Goal: Task Accomplishment & Management: Use online tool/utility

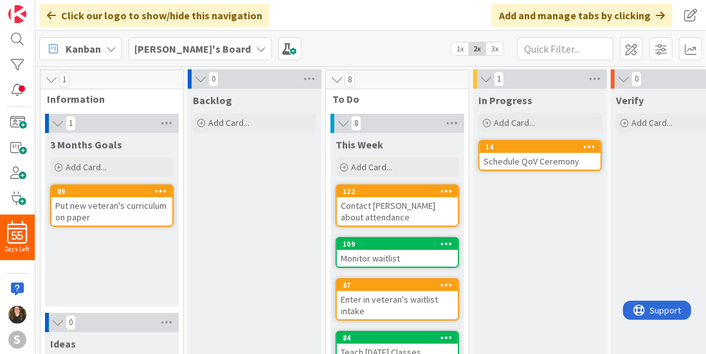
click at [169, 46] on b "[PERSON_NAME]'s Board" at bounding box center [192, 48] width 116 height 13
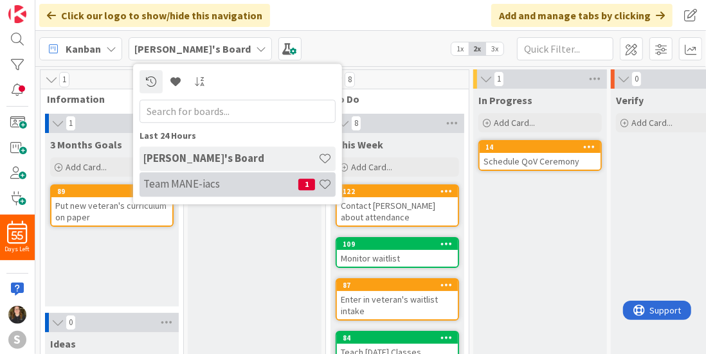
click at [175, 186] on h4 "Team MANE-iacs" at bounding box center [220, 184] width 155 height 13
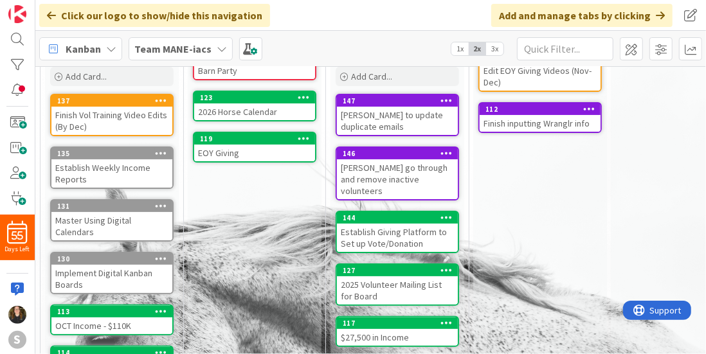
scroll to position [95, 0]
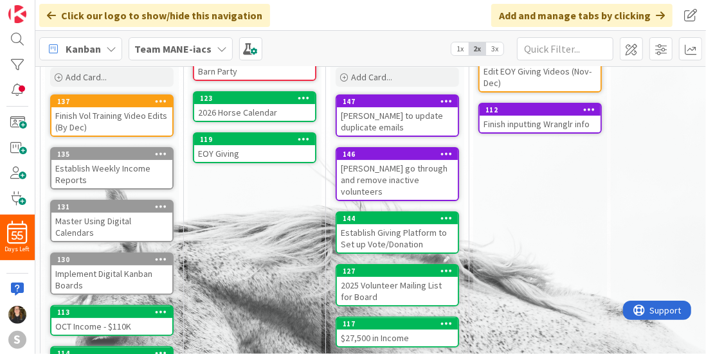
click at [392, 172] on div "[PERSON_NAME] go through and remove inactive volunteers" at bounding box center [397, 180] width 121 height 40
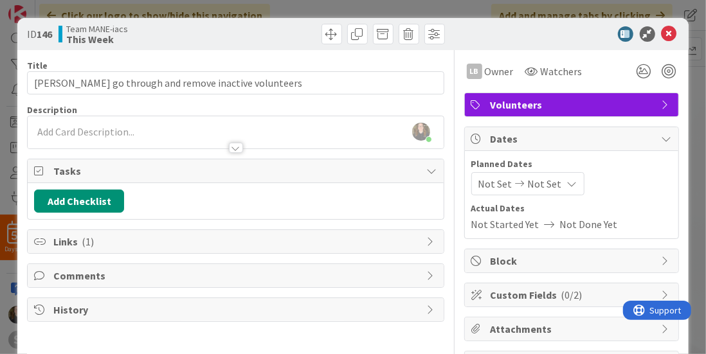
click at [672, 35] on div "ID 146 Team MANE-iacs This Week" at bounding box center [352, 34] width 670 height 32
click at [663, 35] on icon at bounding box center [668, 33] width 15 height 15
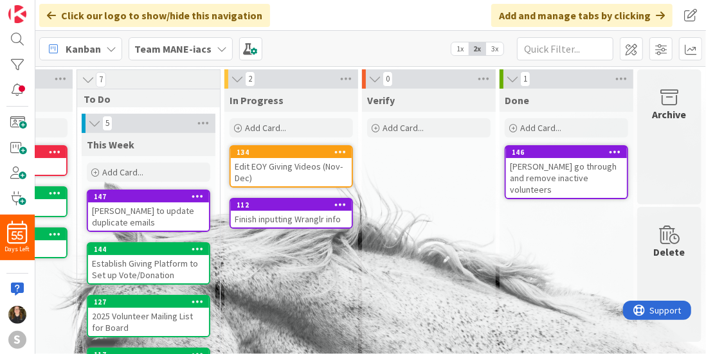
click at [292, 215] on div "Finish inputting Wranglr info" at bounding box center [291, 219] width 121 height 17
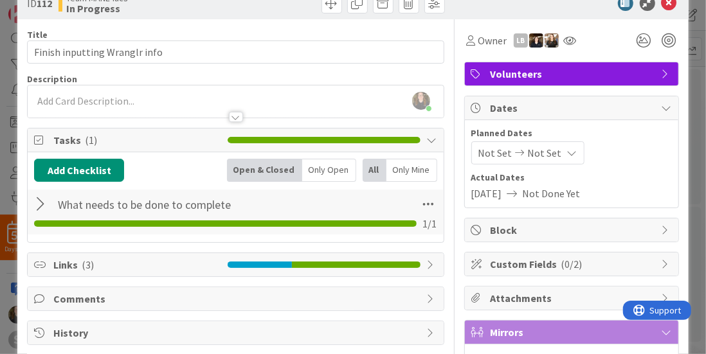
click at [188, 141] on span "Tasks ( 1 )" at bounding box center [136, 139] width 167 height 15
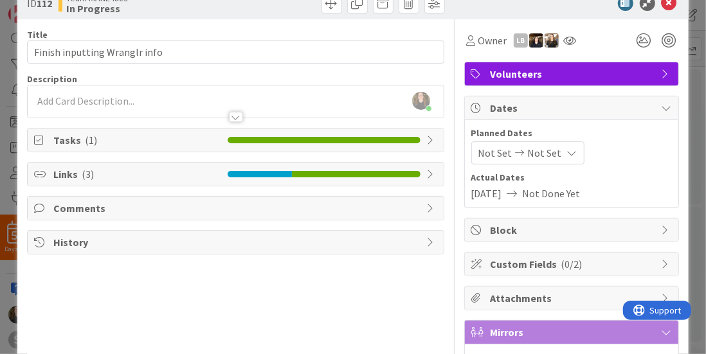
click at [188, 141] on span "Tasks ( 1 )" at bounding box center [136, 139] width 167 height 15
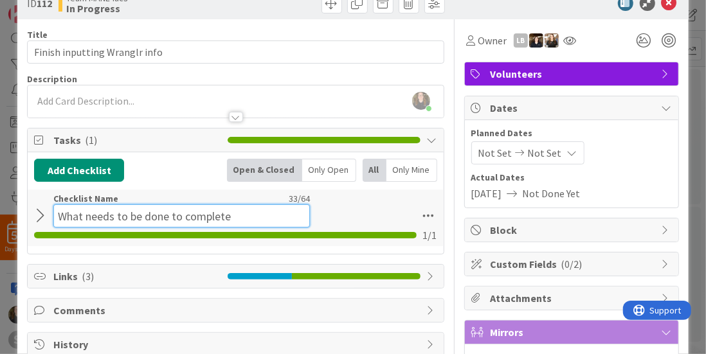
click at [114, 206] on input "What needs to be done to complete" at bounding box center [181, 215] width 256 height 23
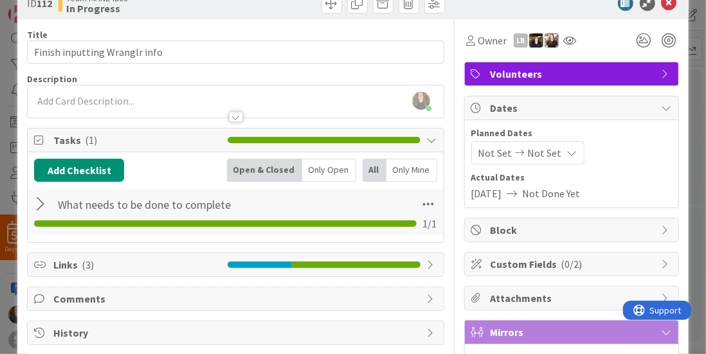
click at [46, 215] on div "What needs to be done to complete Checklist Name 33 / 64 What needs to be done …" at bounding box center [235, 212] width 415 height 45
click at [44, 201] on div at bounding box center [42, 204] width 17 height 23
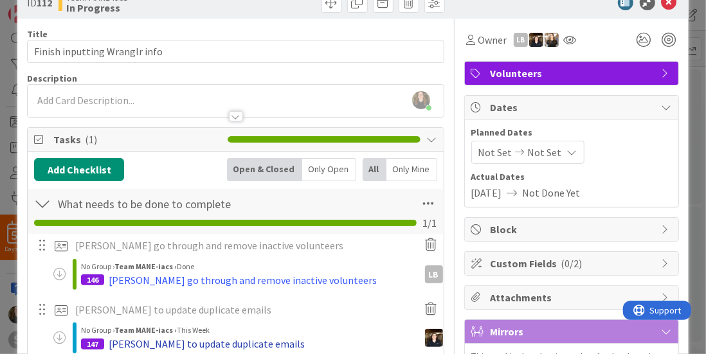
scroll to position [30, 0]
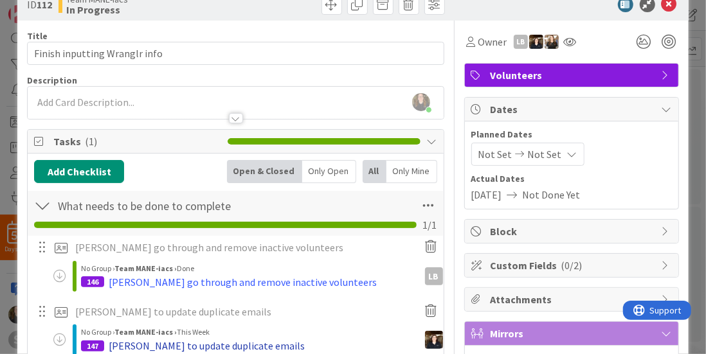
click at [193, 341] on div "[PERSON_NAME] to update duplicate emails" at bounding box center [207, 345] width 196 height 15
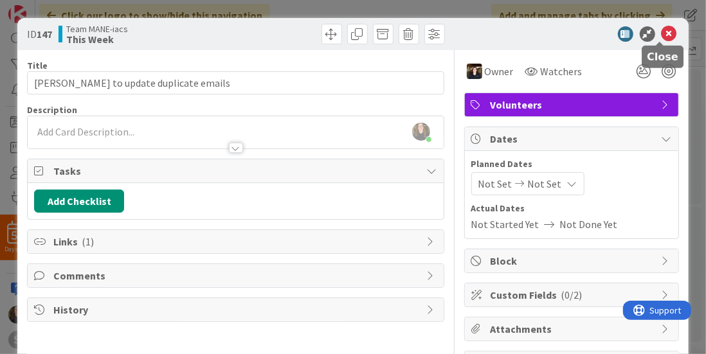
click at [661, 30] on icon at bounding box center [668, 33] width 15 height 15
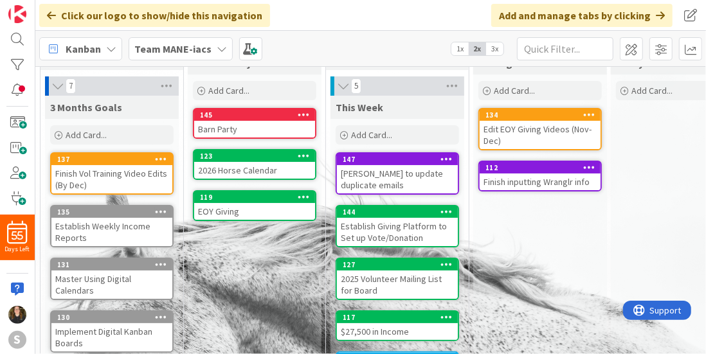
scroll to position [36, 0]
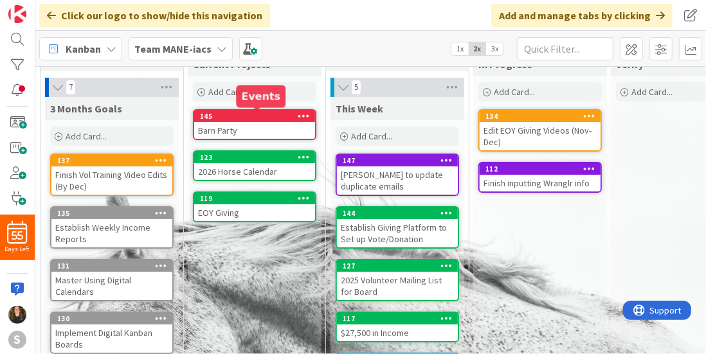
click at [243, 117] on div "145" at bounding box center [257, 116] width 115 height 9
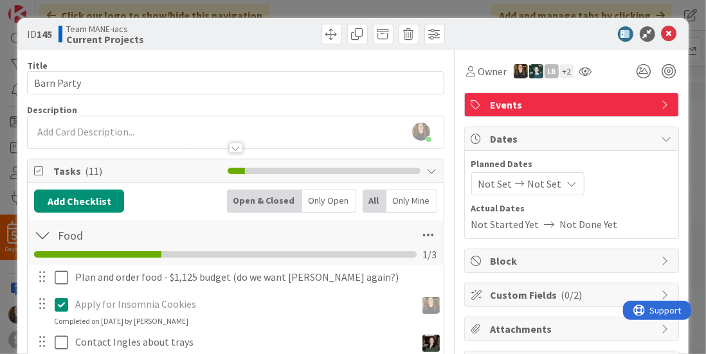
click at [668, 28] on div at bounding box center [564, 33] width 227 height 15
click at [663, 31] on icon at bounding box center [668, 33] width 15 height 15
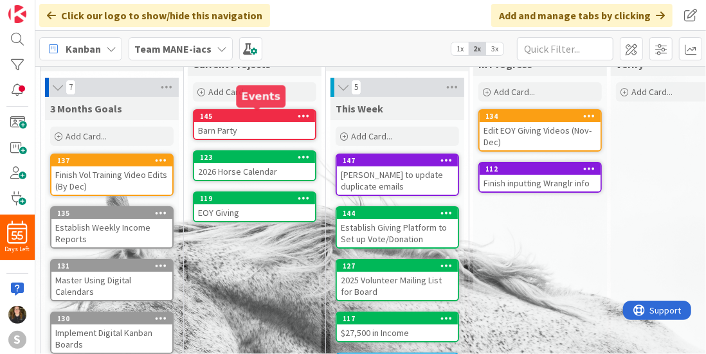
click at [242, 114] on div "145" at bounding box center [257, 116] width 115 height 9
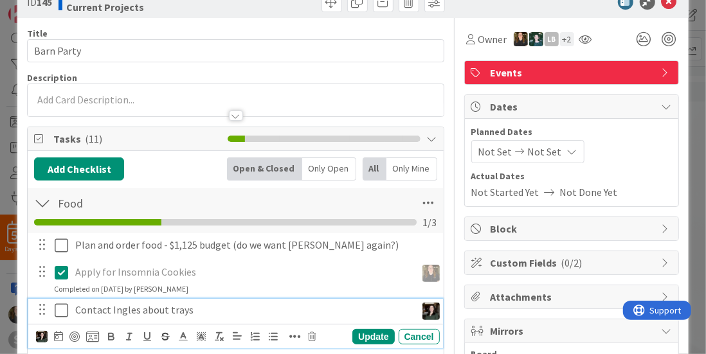
click at [171, 310] on p "Contact Ingles about trays" at bounding box center [242, 310] width 335 height 15
click at [170, 310] on p "Contact Ingles about trays" at bounding box center [242, 310] width 335 height 15
click at [177, 310] on p "Contact Ingles about trays" at bounding box center [242, 310] width 335 height 15
click at [194, 310] on p "Contact Ingles about trays" at bounding box center [242, 310] width 335 height 15
click at [368, 332] on div "Update" at bounding box center [373, 336] width 42 height 15
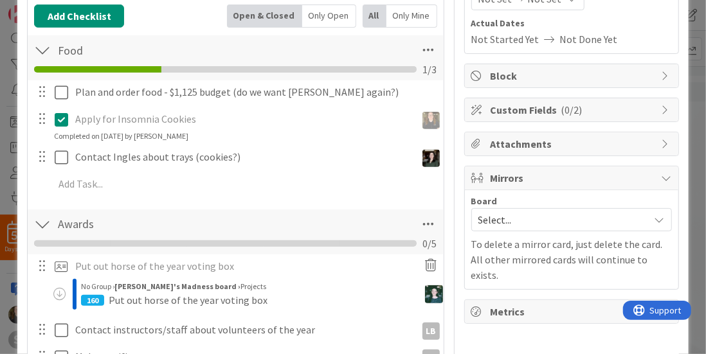
scroll to position [132, 0]
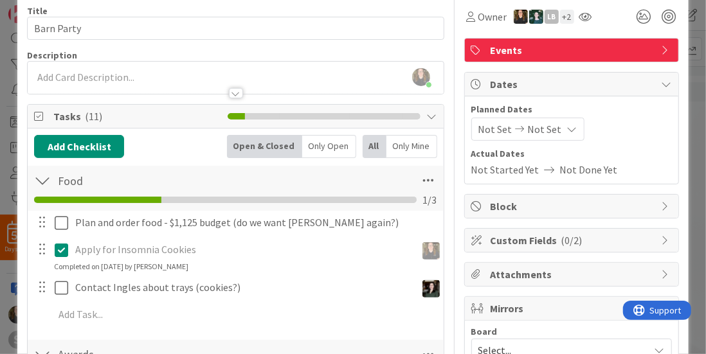
scroll to position [0, 0]
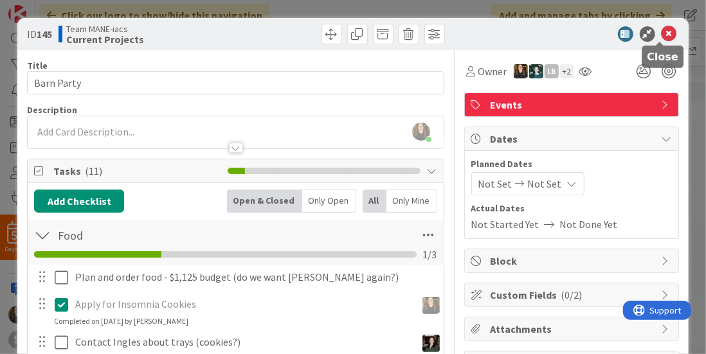
click at [661, 35] on icon at bounding box center [668, 33] width 15 height 15
